Goal: Navigation & Orientation: Find specific page/section

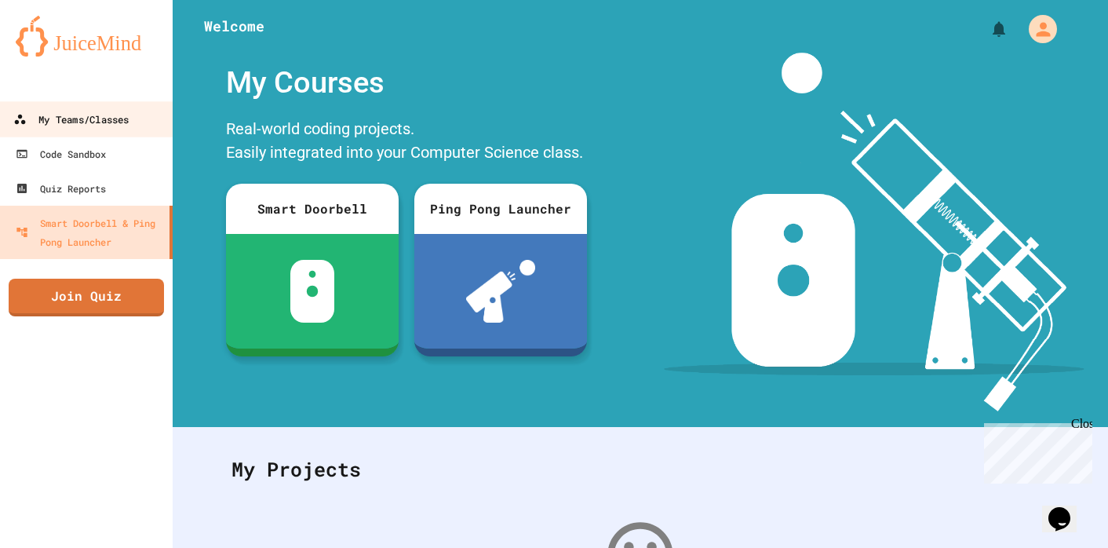
click at [110, 112] on div "My Teams/Classes" at bounding box center [70, 120] width 115 height 20
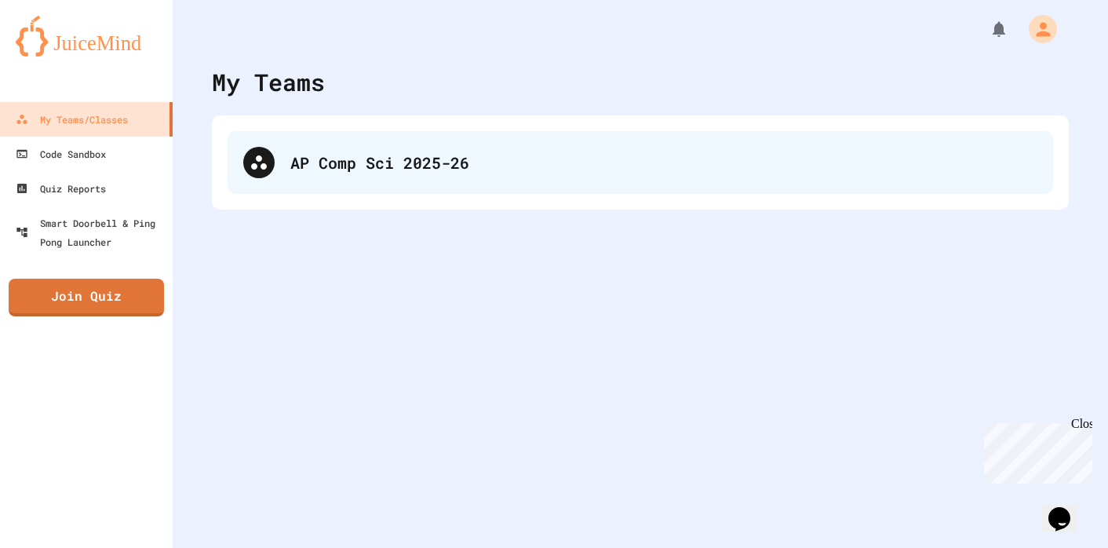
click at [369, 191] on div "AP Comp Sci 2025-26" at bounding box center [639, 162] width 825 height 63
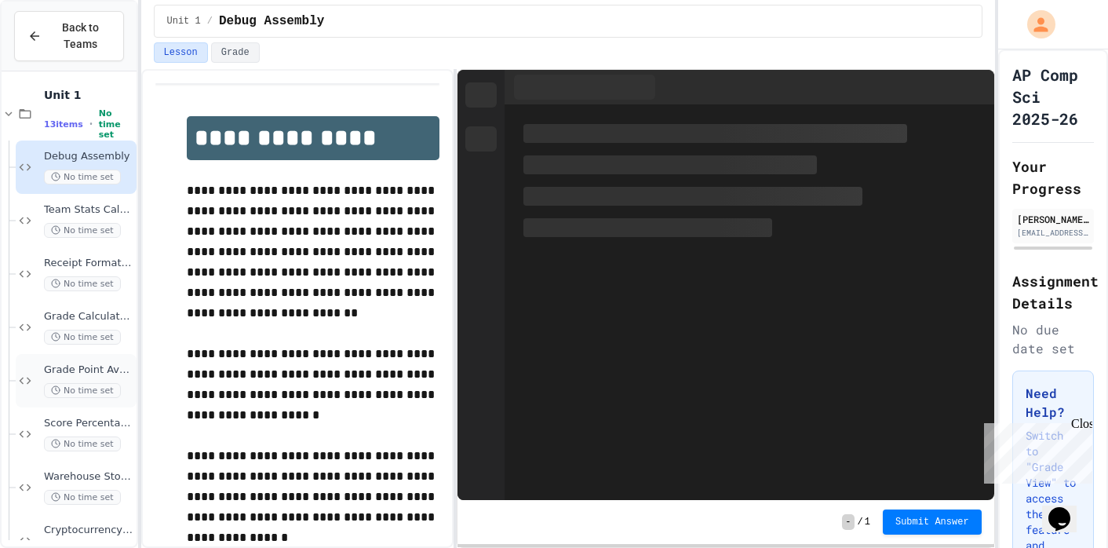
scroll to position [246, 0]
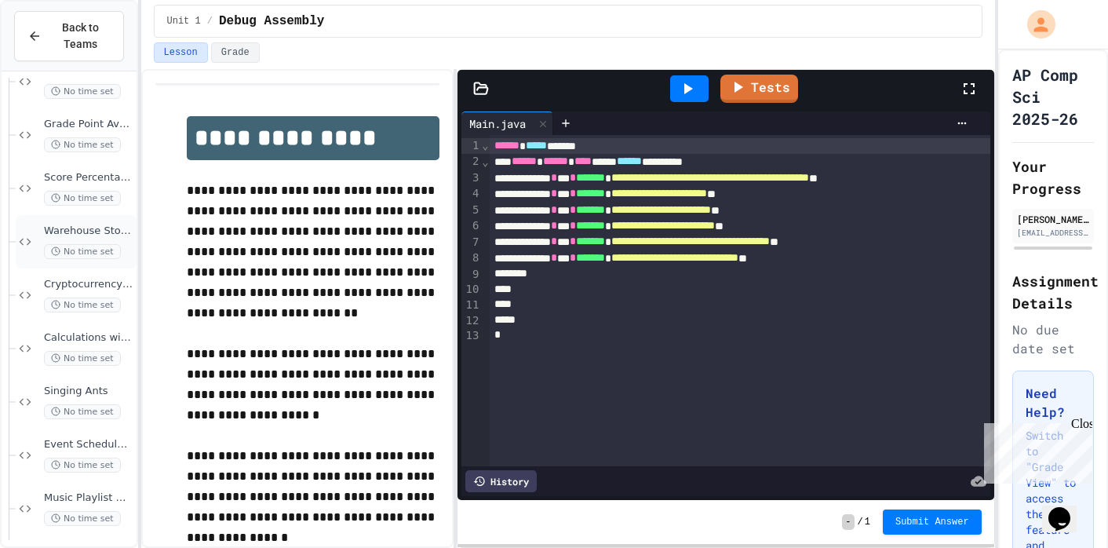
click at [70, 241] on div "Warehouse Stock Calculator No time set" at bounding box center [88, 241] width 89 height 35
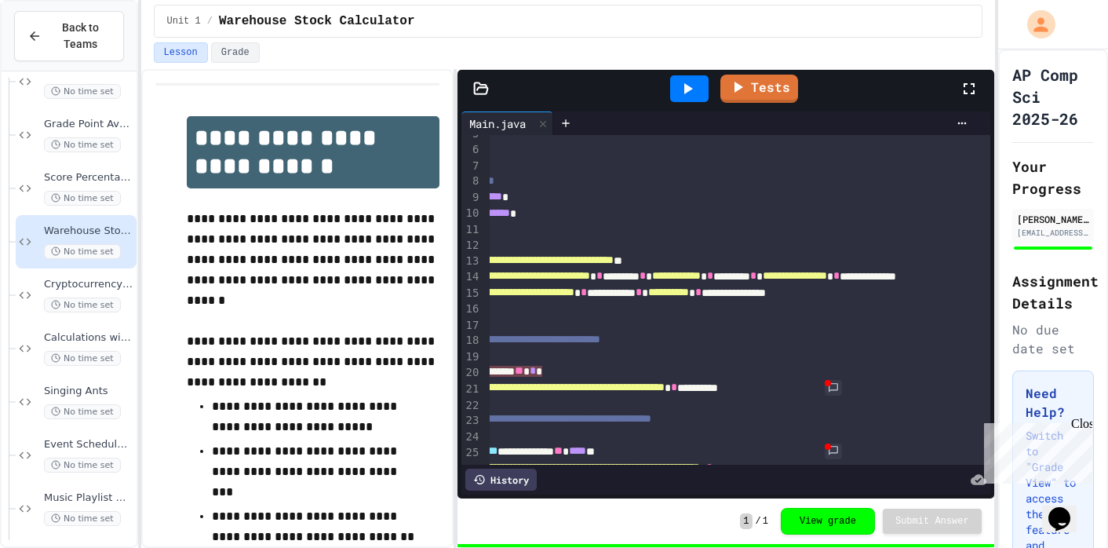
scroll to position [127, 140]
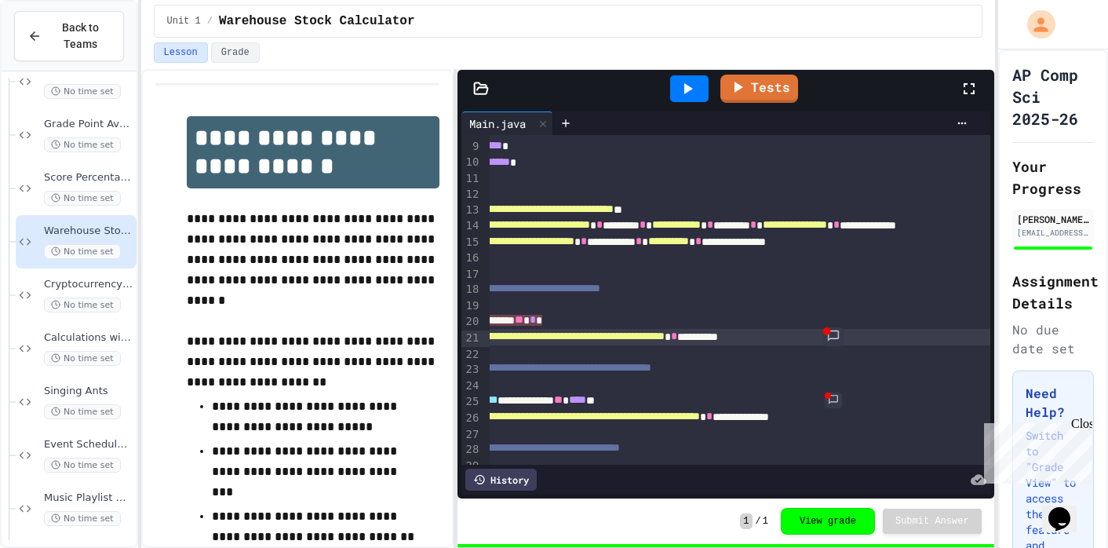
click at [832, 334] on link at bounding box center [832, 336] width 20 height 19
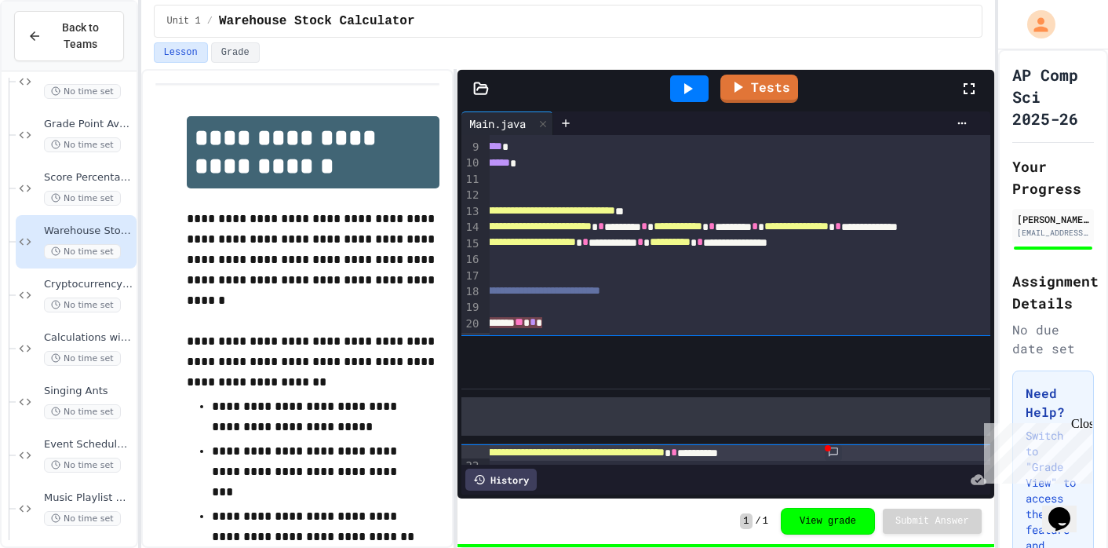
click at [832, 334] on div "**********" at bounding box center [772, 533] width 846 height 1050
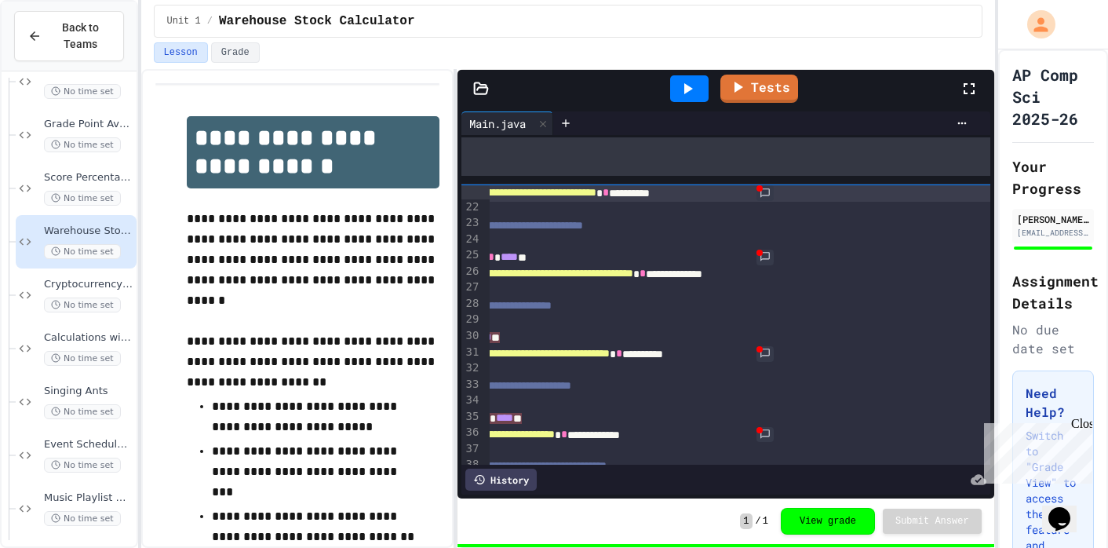
scroll to position [0, 209]
